Goal: Task Accomplishment & Management: Use online tool/utility

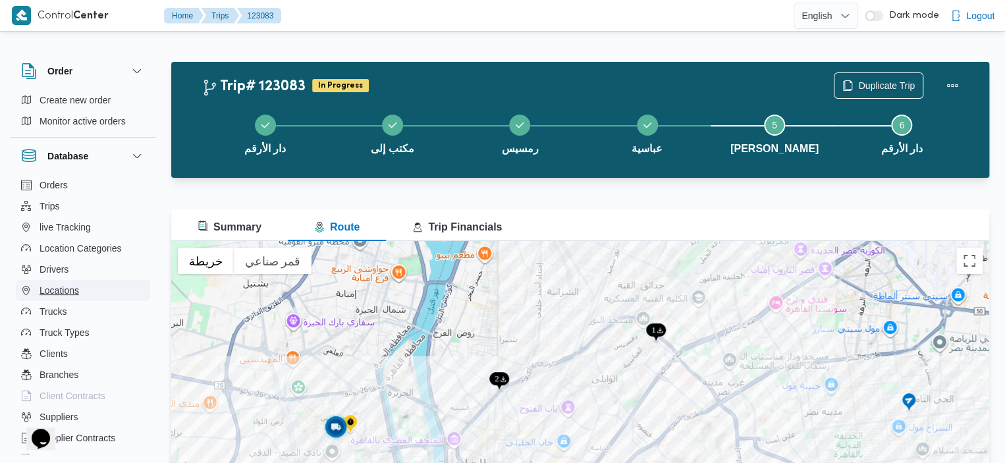
click at [85, 294] on button "Locations" at bounding box center [83, 290] width 134 height 21
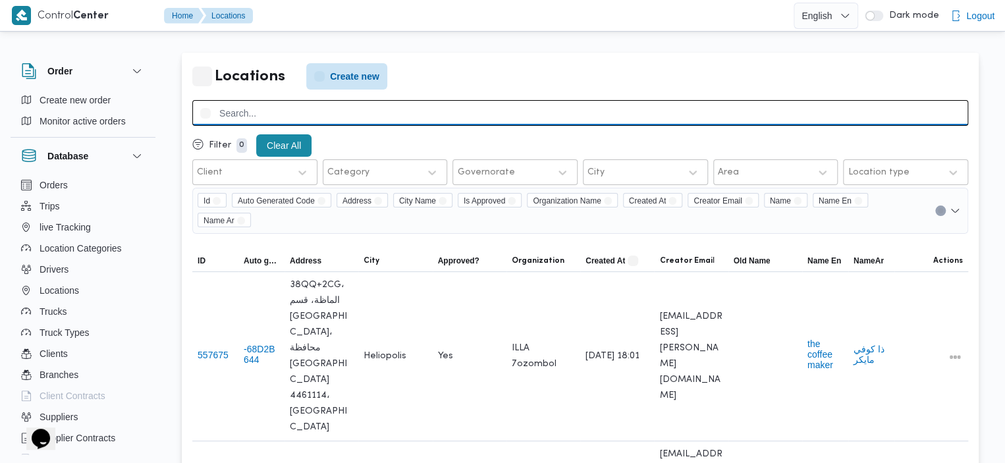
click at [374, 113] on input "search" at bounding box center [580, 113] width 776 height 26
type input "ramsis"
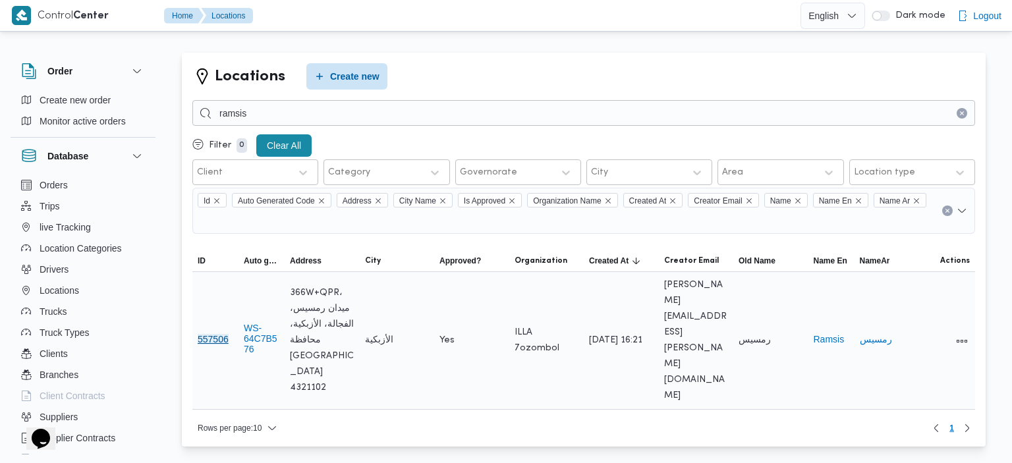
click at [218, 334] on button "557506" at bounding box center [213, 339] width 31 height 11
click at [316, 286] on span "366W+QPR، ميدان رمسيس، الفجالة، الأزبكية، محافظة القاهرة‬ 4321102" at bounding box center [322, 340] width 65 height 111
click at [962, 333] on button "All actions" at bounding box center [962, 341] width 16 height 16
click at [904, 297] on button "Preview" at bounding box center [912, 290] width 74 height 26
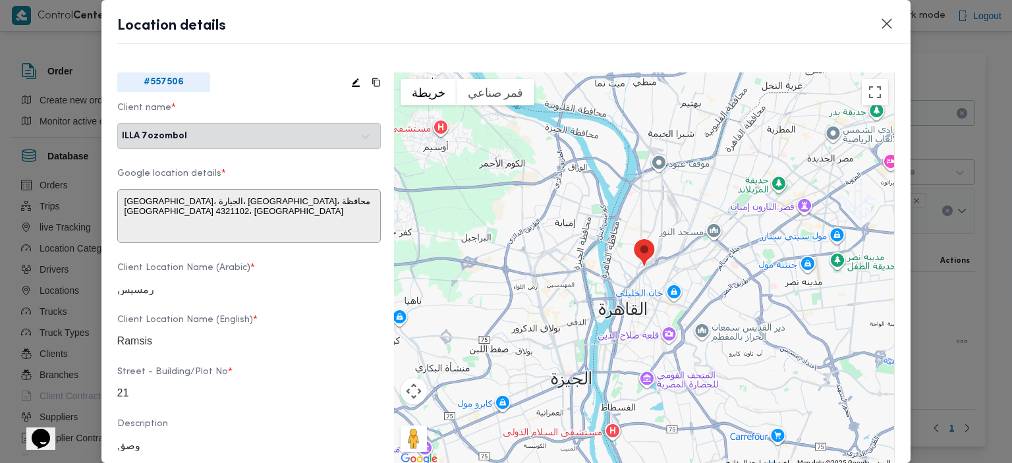
click at [353, 82] on icon at bounding box center [356, 82] width 8 height 9
type textarea "366W+QPR، ميدان رمسيس، الفجالة، الأزبكية، محافظة القاهرة‬ 4321102"
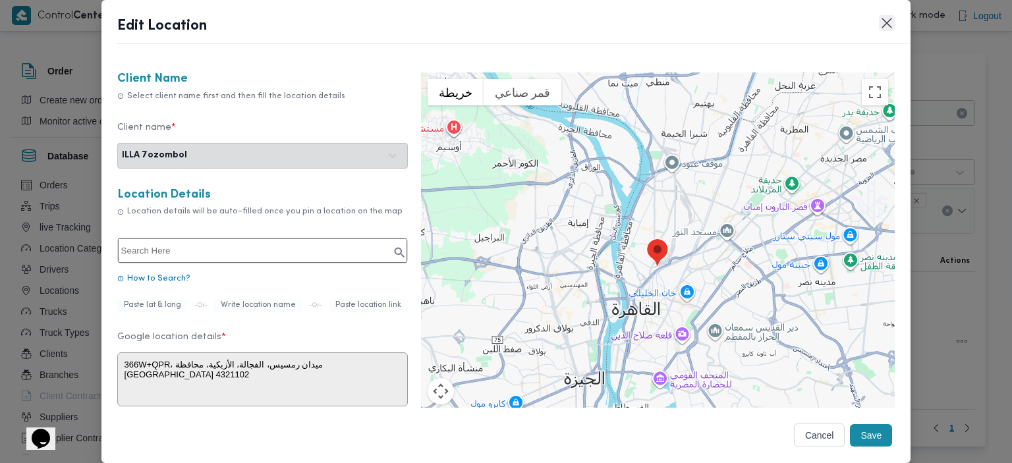
click at [882, 30] on button "Closes this modal window" at bounding box center [887, 23] width 16 height 16
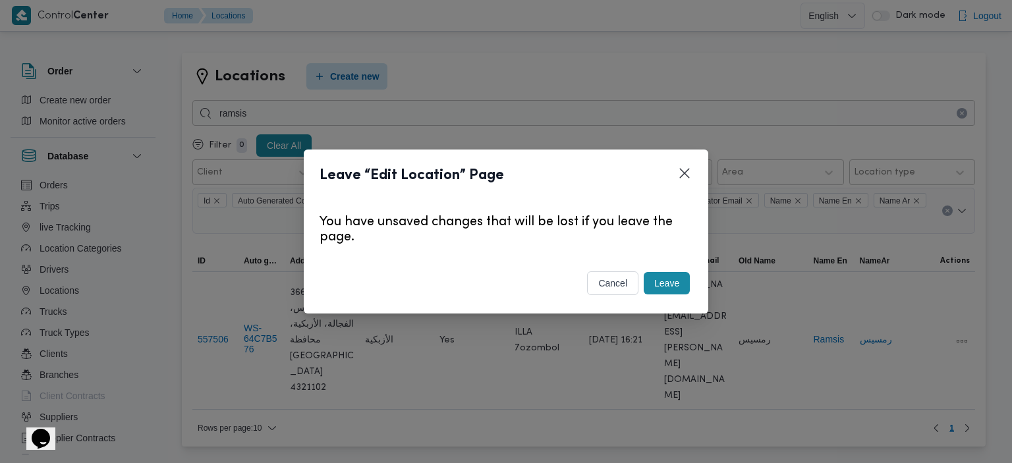
click at [683, 289] on button "Leave" at bounding box center [666, 283] width 46 height 22
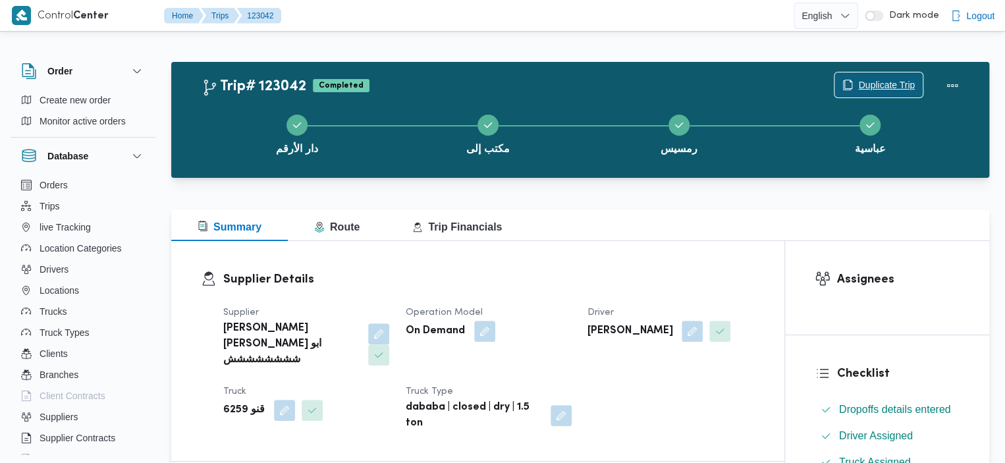
click at [894, 88] on span "Duplicate Trip" at bounding box center [886, 85] width 57 height 16
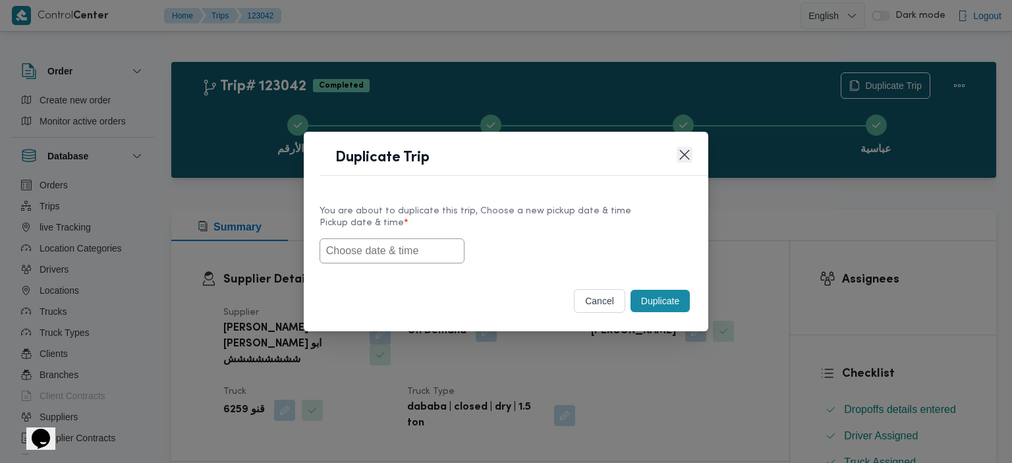
click at [682, 155] on button "Closes this modal window" at bounding box center [684, 155] width 16 height 16
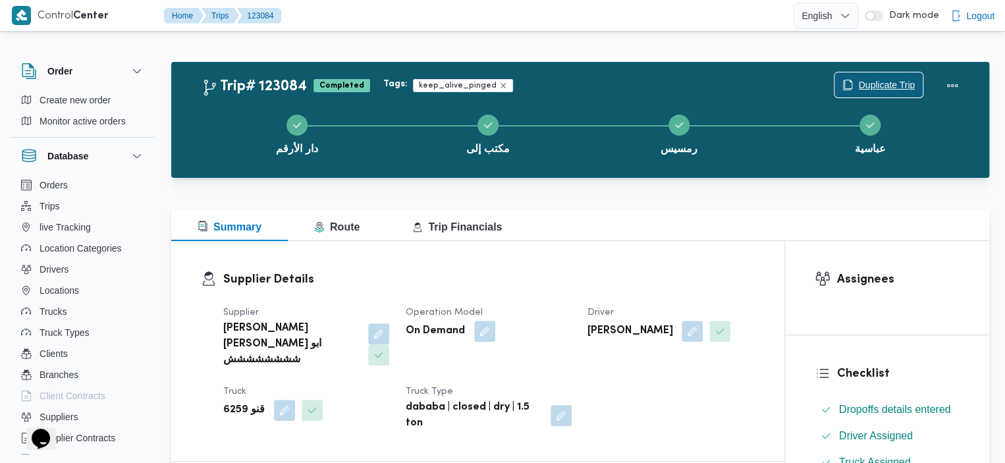
click at [908, 82] on span "Duplicate Trip" at bounding box center [886, 85] width 57 height 16
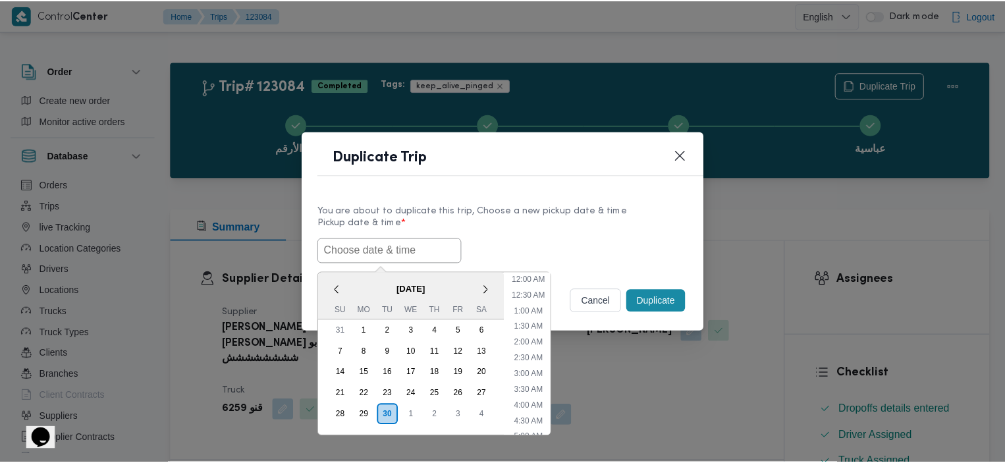
scroll to position [369, 0]
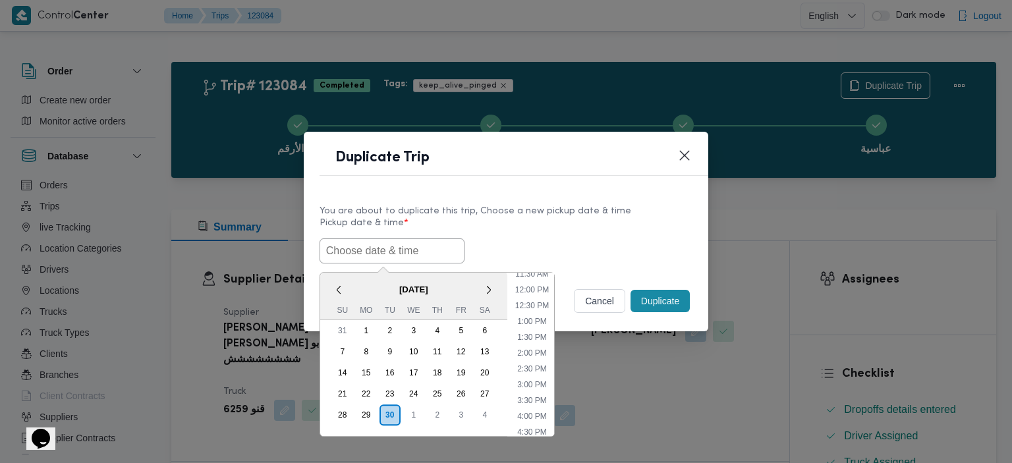
click at [383, 258] on input "text" at bounding box center [391, 250] width 145 height 25
click at [543, 354] on li "2:00 PM" at bounding box center [532, 352] width 40 height 13
type input "[DATE] 2:00PM"
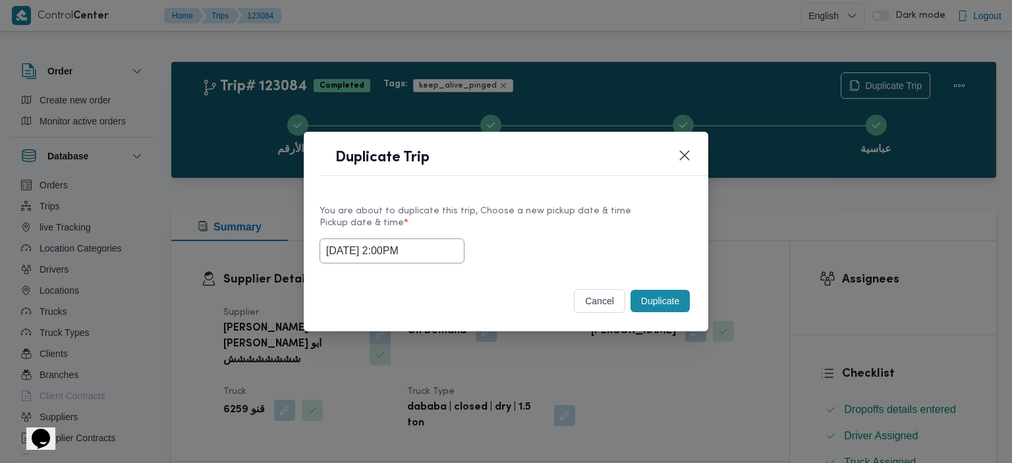
click at [663, 305] on button "Duplicate" at bounding box center [659, 301] width 59 height 22
